Goal: Task Accomplishment & Management: Manage account settings

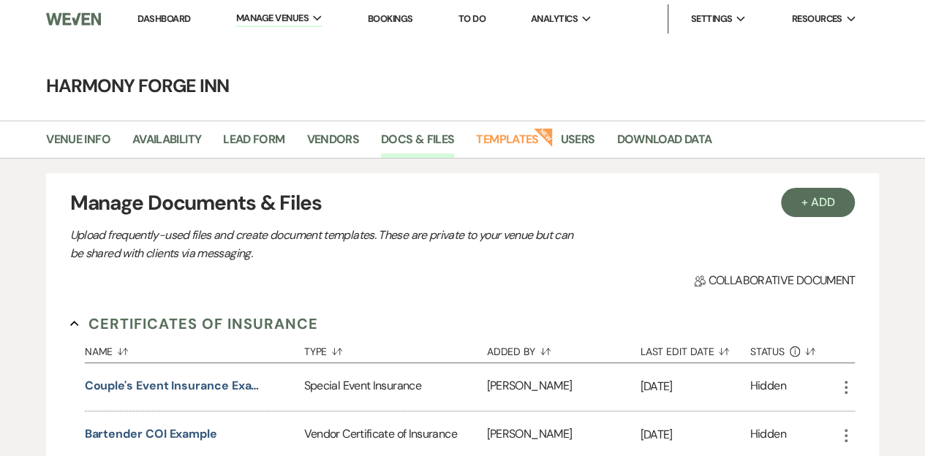
click at [159, 14] on link "Dashboard" at bounding box center [164, 18] width 53 height 12
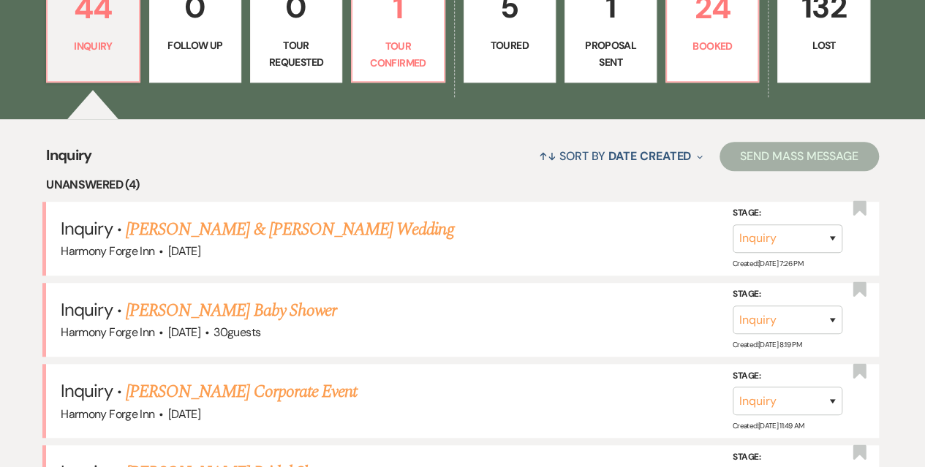
scroll to position [512, 0]
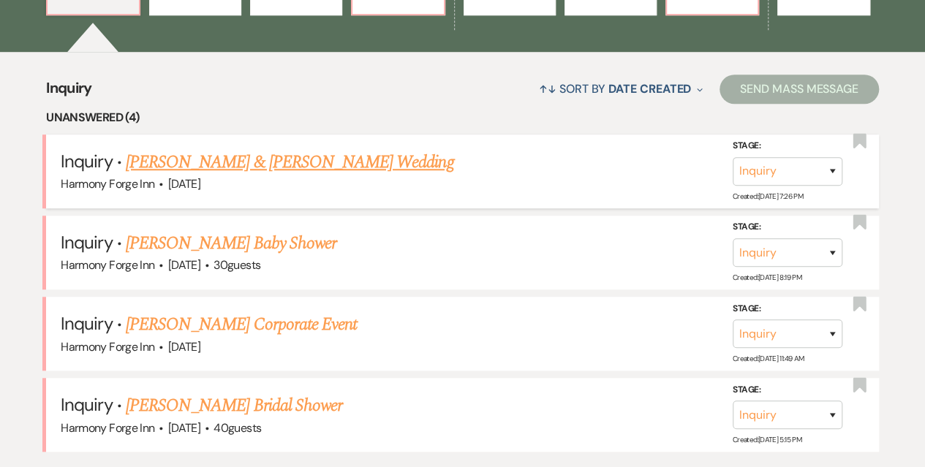
click at [331, 157] on link "[PERSON_NAME] & [PERSON_NAME] Wedding" at bounding box center [290, 162] width 328 height 26
select select "5"
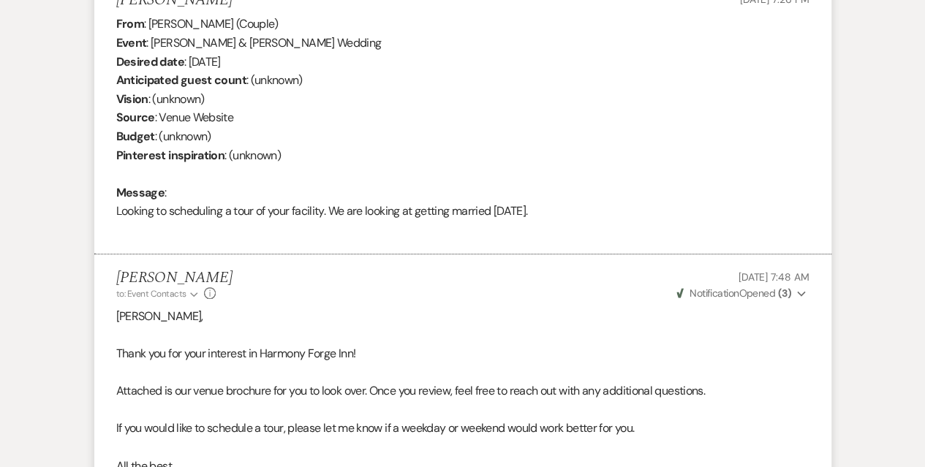
scroll to position [591, 0]
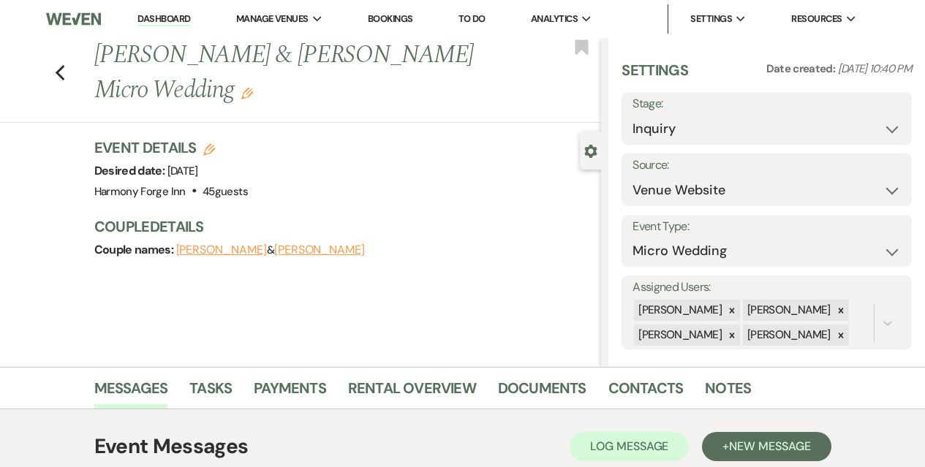
select select "5"
select select "16"
click at [144, 21] on link "Dashboard" at bounding box center [164, 19] width 53 height 14
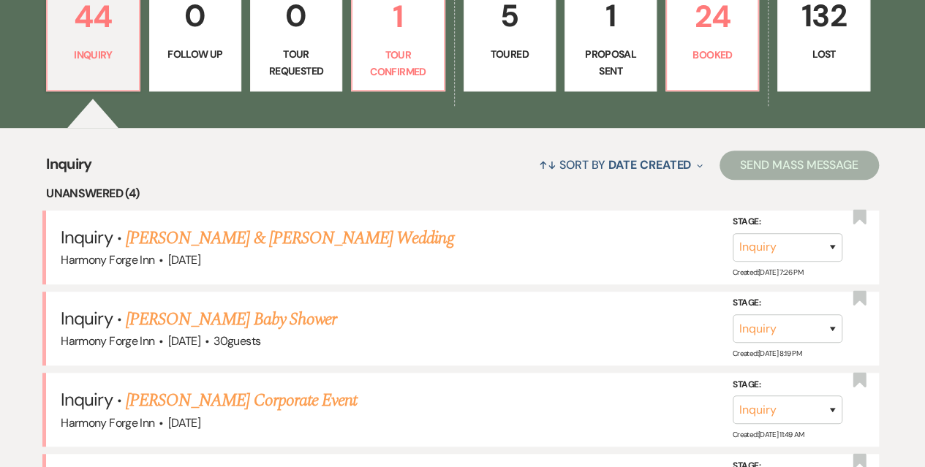
scroll to position [439, 0]
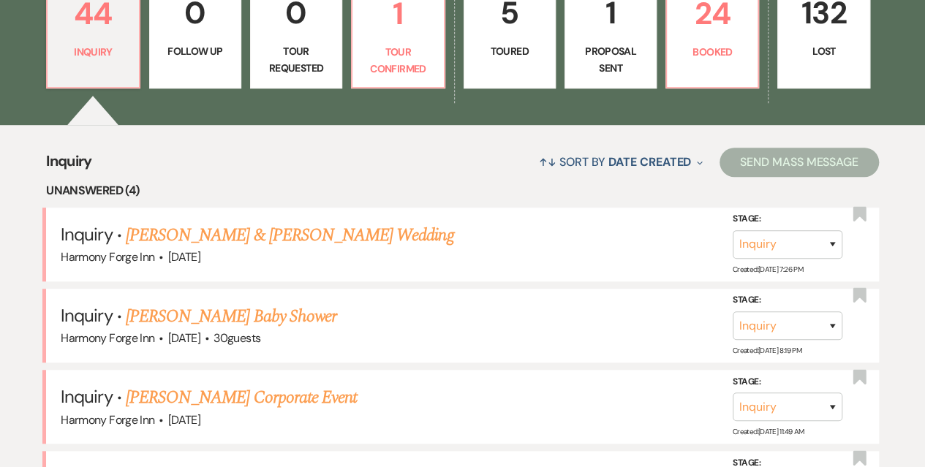
click at [518, 58] on p "Toured" at bounding box center [509, 51] width 73 height 16
select select "5"
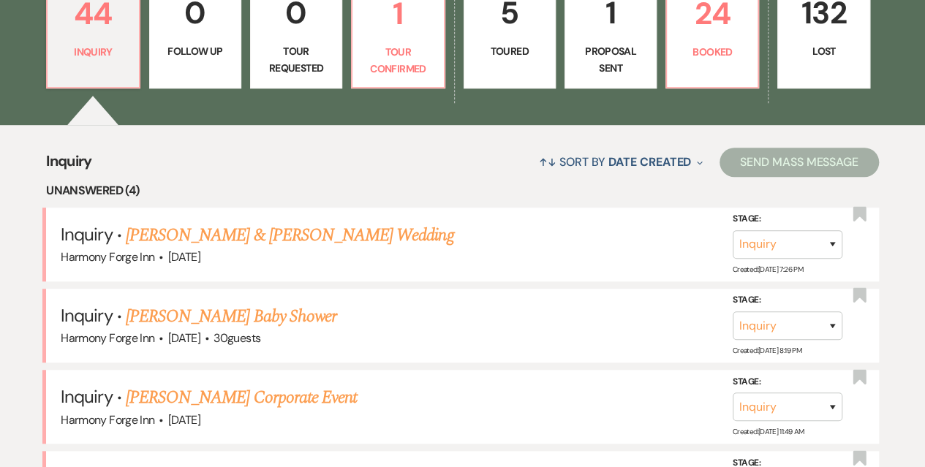
select select "5"
